Goal: Information Seeking & Learning: Find specific fact

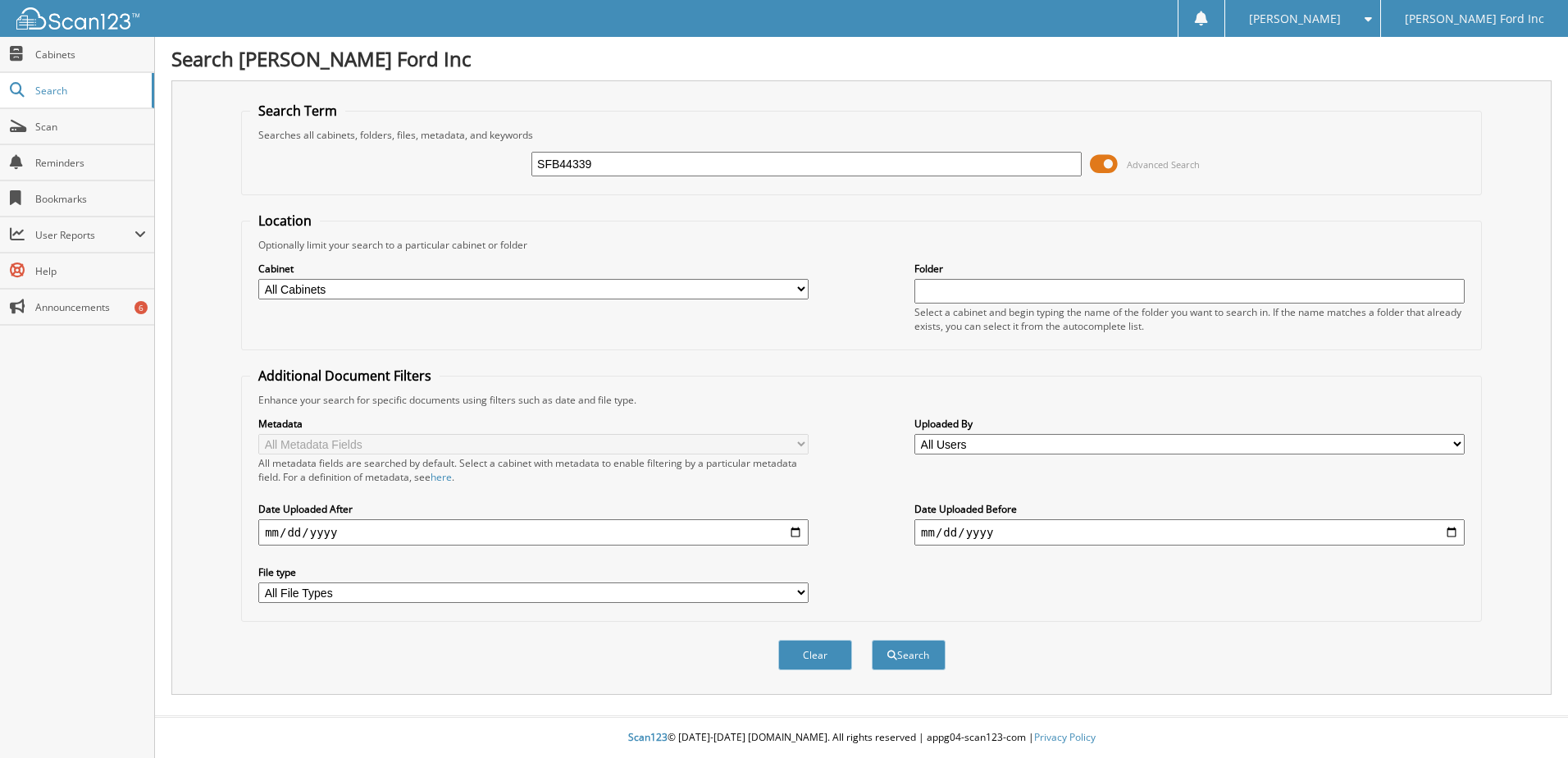
type input "SFB44339"
click at [1107, 162] on span at bounding box center [1104, 164] width 27 height 25
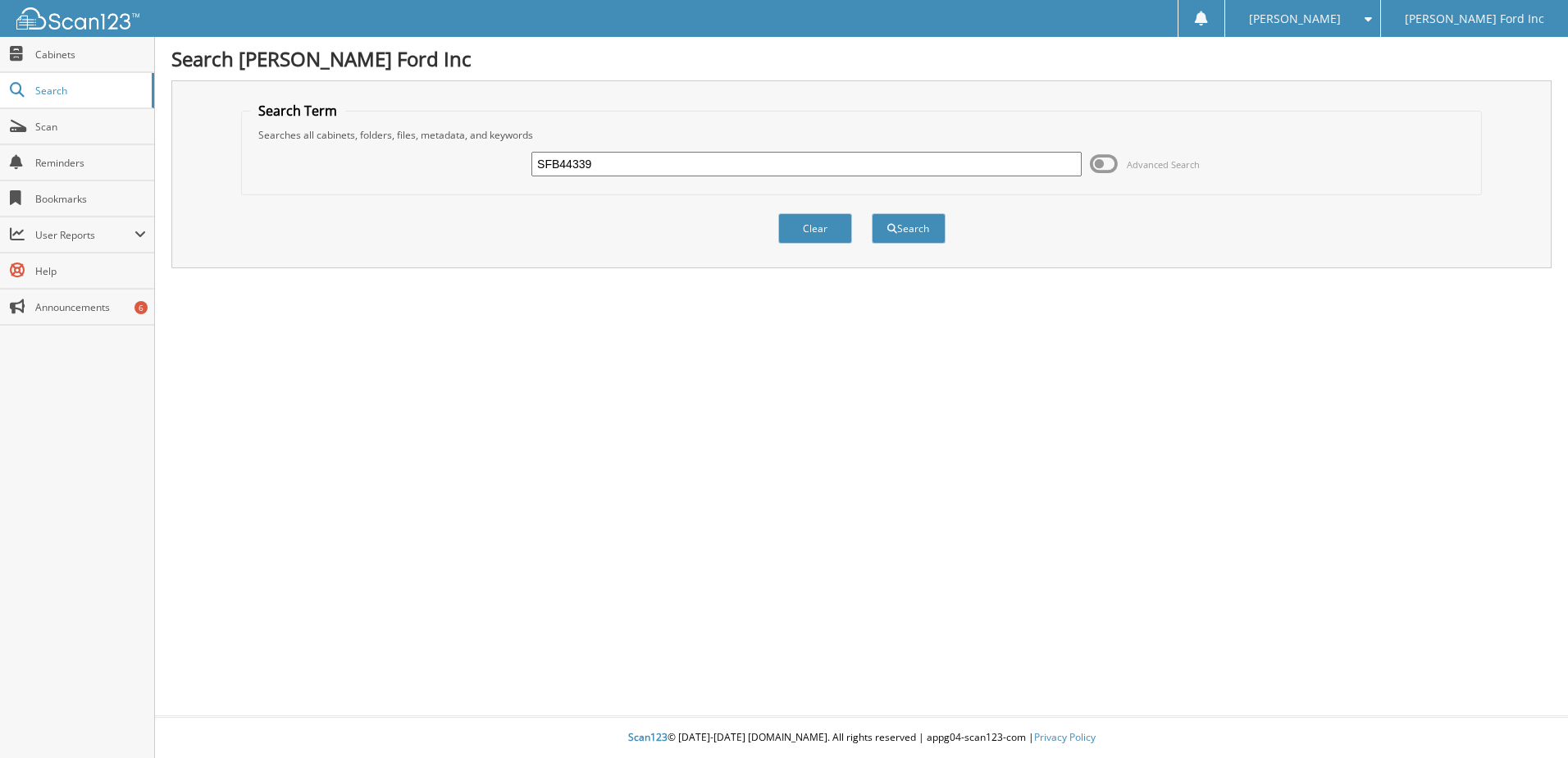
drag, startPoint x: 898, startPoint y: 237, endPoint x: 878, endPoint y: 267, distance: 36.1
click at [878, 267] on div "Search Term Searches all cabinets, folders, files, metadata, and keywords SFB44…" at bounding box center [861, 174] width 1380 height 188
click at [909, 240] on button "Search" at bounding box center [908, 228] width 74 height 30
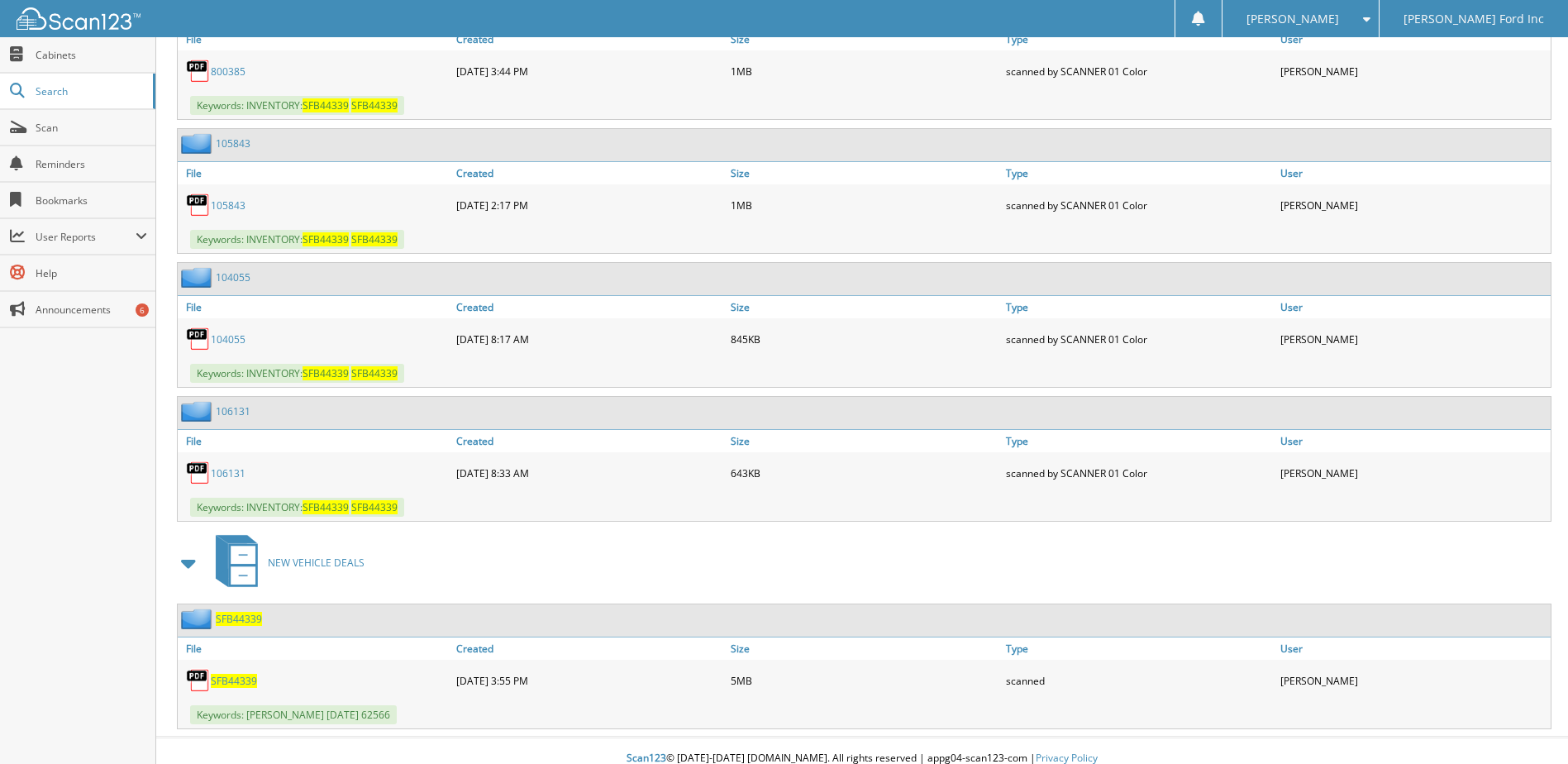
scroll to position [862, 0]
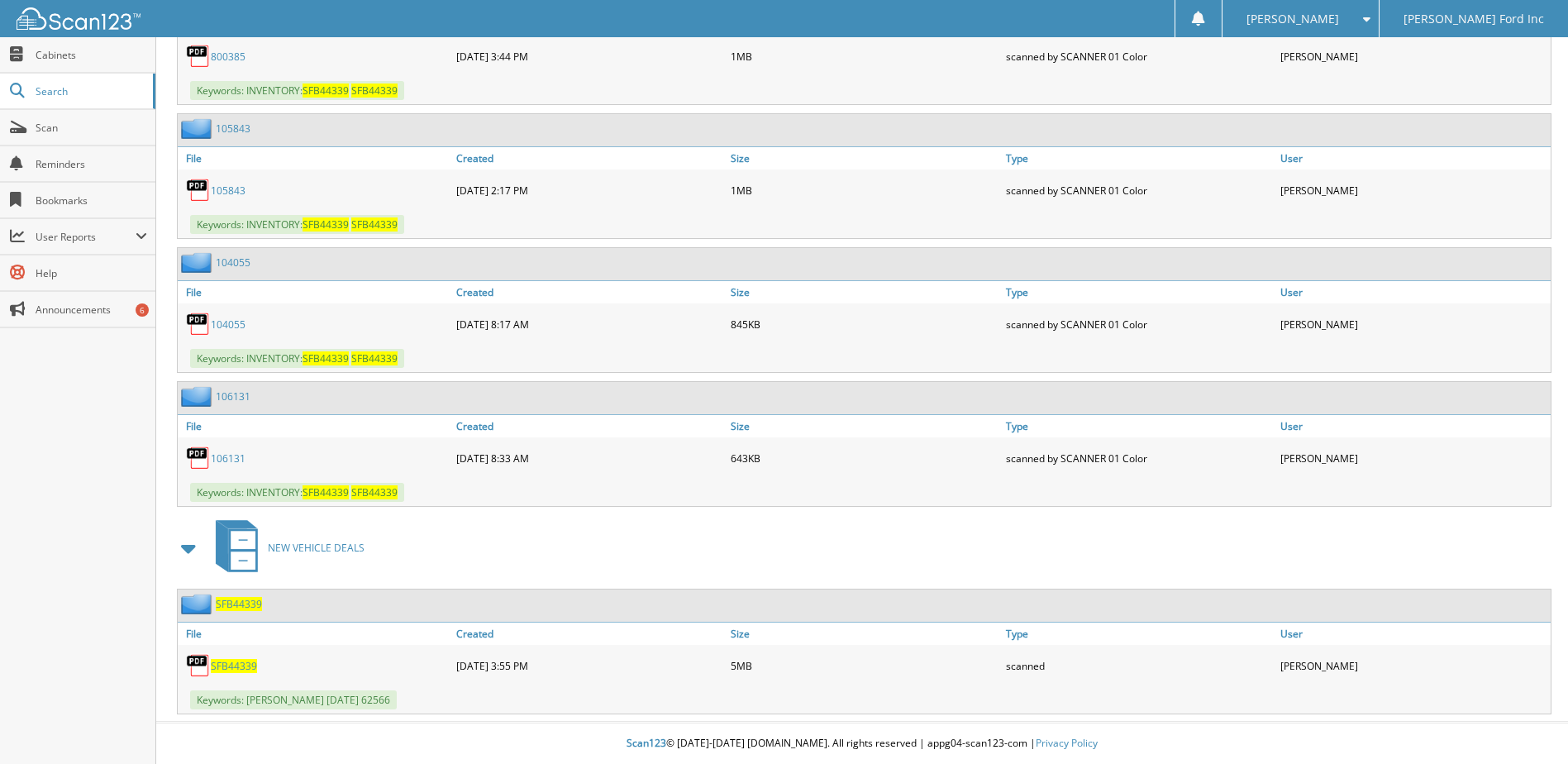
click at [246, 668] on span "SFB44339" at bounding box center [233, 665] width 46 height 14
